Goal: Task Accomplishment & Management: Use online tool/utility

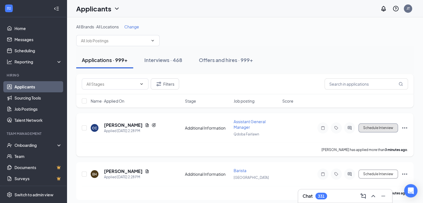
click at [375, 124] on button "Schedule Interview" at bounding box center [379, 128] width 40 height 9
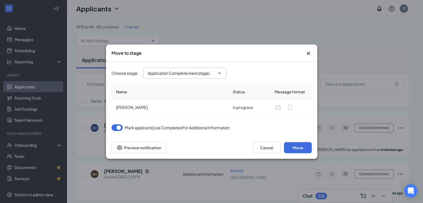
click at [161, 71] on input "Application Complete (next stage)" at bounding box center [181, 73] width 67 height 6
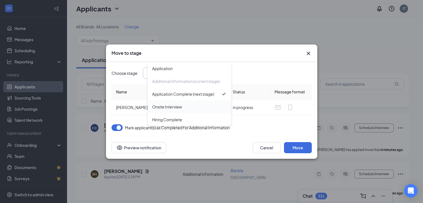
click at [166, 106] on div "Onsite Interview" at bounding box center [167, 107] width 30 height 6
type input "Onsite Interview"
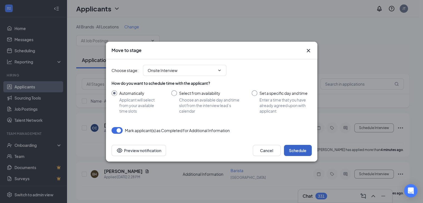
click at [294, 149] on button "Schedule" at bounding box center [298, 150] width 28 height 11
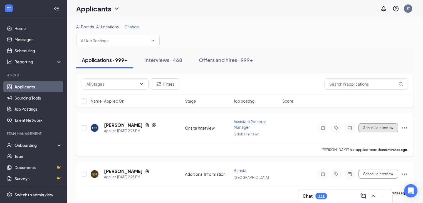
click at [370, 128] on button "Schedule Interview" at bounding box center [379, 128] width 40 height 9
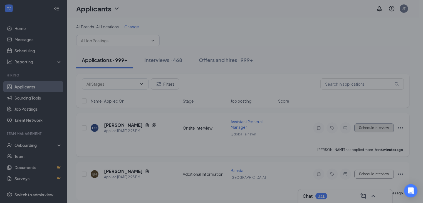
type input "Hiring Complete (final stage)"
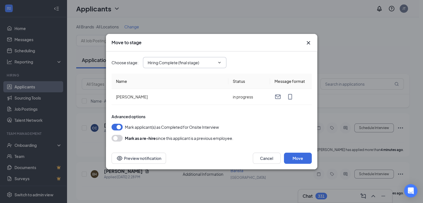
click at [166, 65] on input "Hiring Complete (final stage)" at bounding box center [181, 63] width 67 height 6
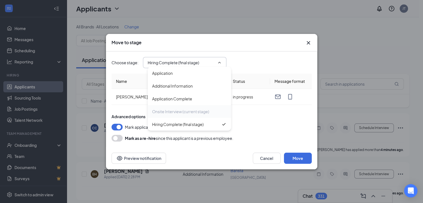
click at [171, 110] on div "Onsite Interview (current stage)" at bounding box center [180, 112] width 57 height 6
click at [259, 161] on button "Cancel" at bounding box center [267, 158] width 28 height 11
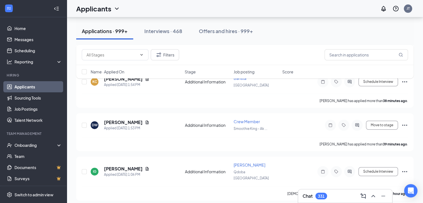
scroll to position [188, 0]
